Goal: Find specific page/section: Find specific page/section

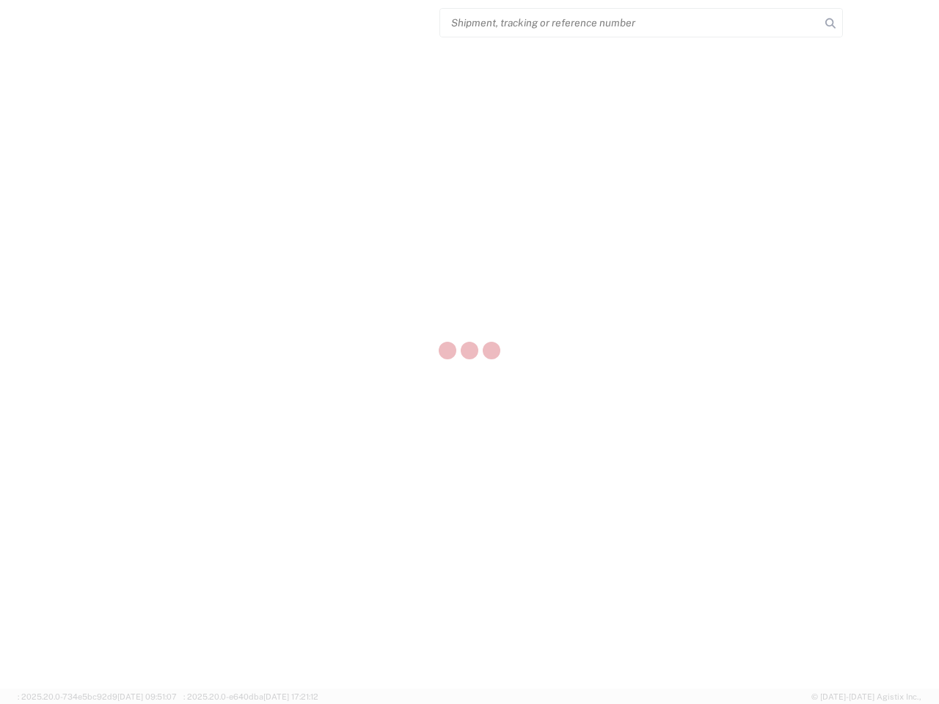
select select "US"
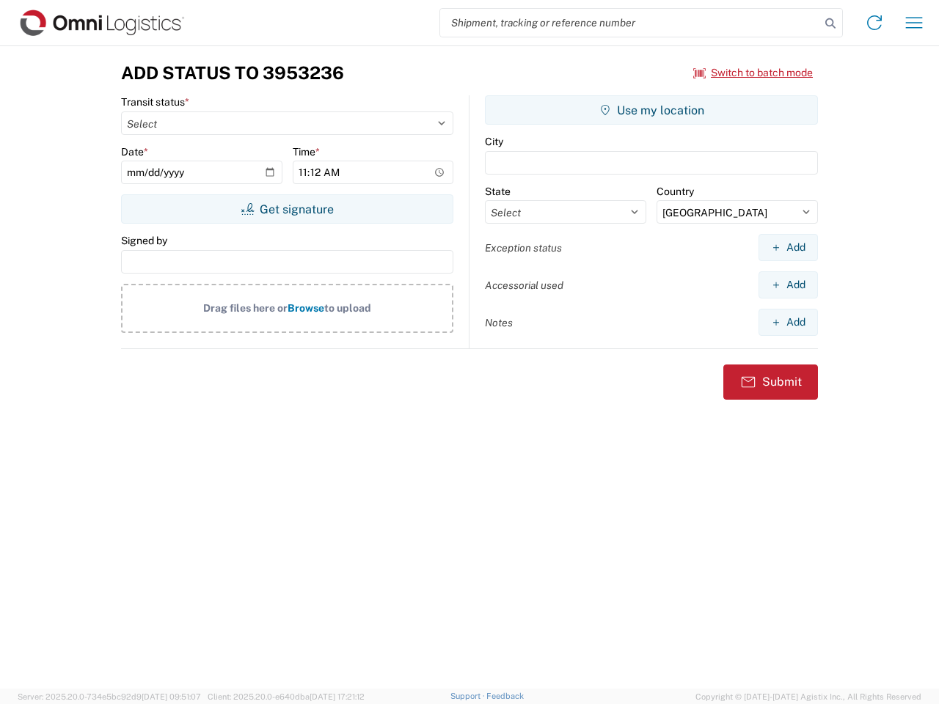
click at [630, 23] on input "search" at bounding box center [630, 23] width 380 height 28
click at [831, 23] on icon at bounding box center [830, 23] width 21 height 21
click at [875, 23] on icon at bounding box center [874, 22] width 23 height 23
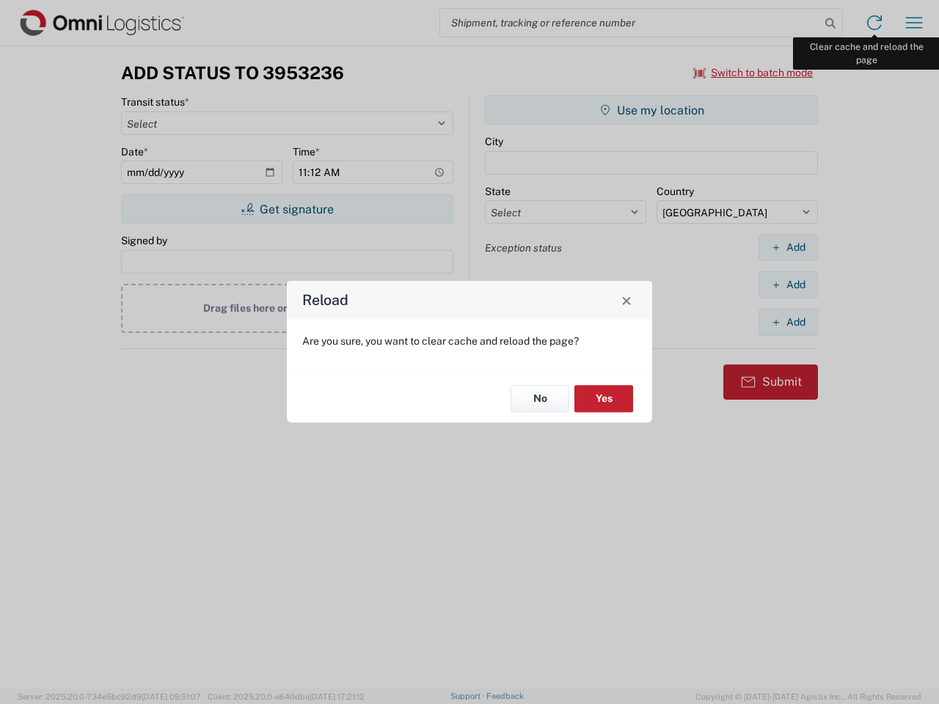
click at [914, 23] on div "Reload Are you sure, you want to clear cache and reload the page? No Yes" at bounding box center [469, 352] width 939 height 704
click at [754, 73] on div "Reload Are you sure, you want to clear cache and reload the page? No Yes" at bounding box center [469, 352] width 939 height 704
click at [287, 209] on div "Reload Are you sure, you want to clear cache and reload the page? No Yes" at bounding box center [469, 352] width 939 height 704
click at [652, 110] on div "Reload Are you sure, you want to clear cache and reload the page? No Yes" at bounding box center [469, 352] width 939 height 704
click at [788, 247] on div "Reload Are you sure, you want to clear cache and reload the page? No Yes" at bounding box center [469, 352] width 939 height 704
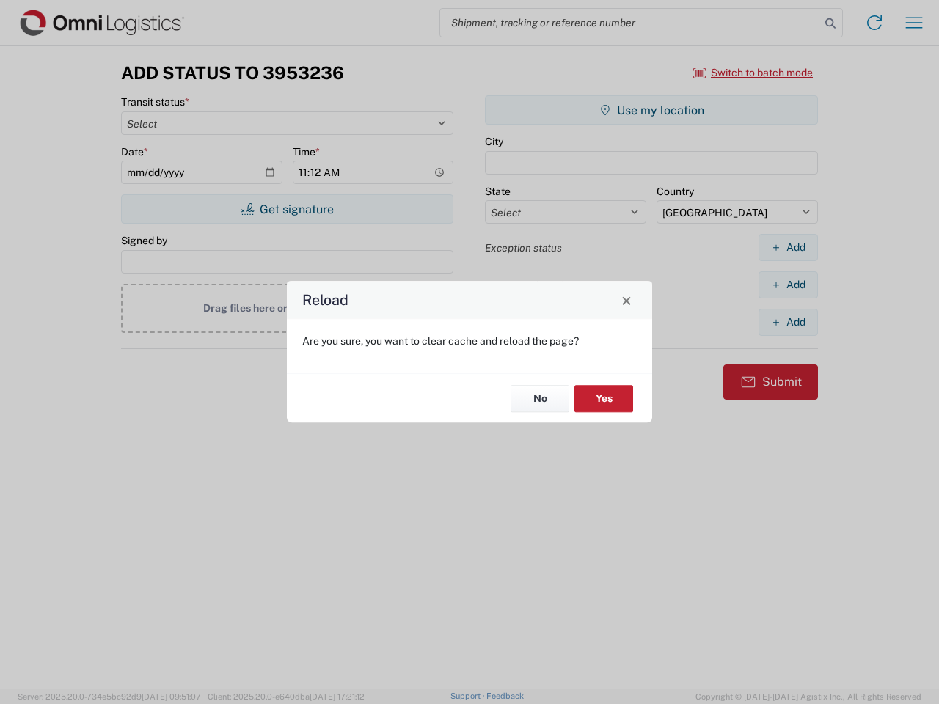
click at [788, 285] on div "Reload Are you sure, you want to clear cache and reload the page? No Yes" at bounding box center [469, 352] width 939 height 704
click at [788, 322] on div "Reload Are you sure, you want to clear cache and reload the page? No Yes" at bounding box center [469, 352] width 939 height 704
